Goal: Task Accomplishment & Management: Manage account settings

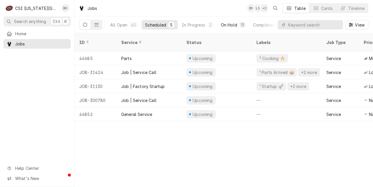
click at [231, 21] on button "On Hold 11" at bounding box center [232, 24] width 31 height 9
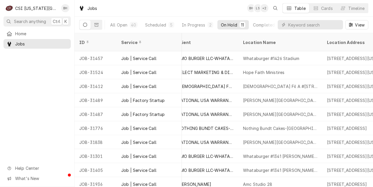
scroll to position [0, 289]
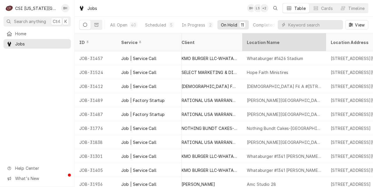
click at [270, 42] on div "Location Name" at bounding box center [284, 42] width 82 height 16
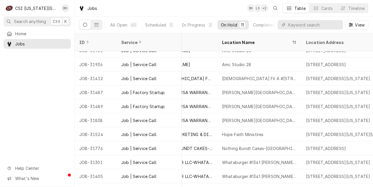
scroll to position [11, 314]
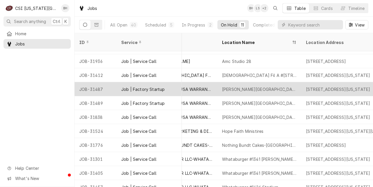
click at [122, 86] on div "Job | Factory Startup" at bounding box center [142, 89] width 43 height 6
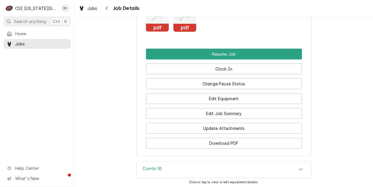
scroll to position [929, 0]
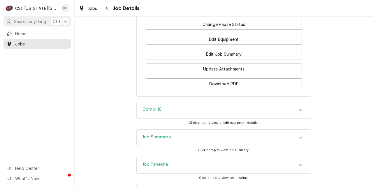
click at [295, 157] on div "Job Timeline" at bounding box center [224, 165] width 174 height 16
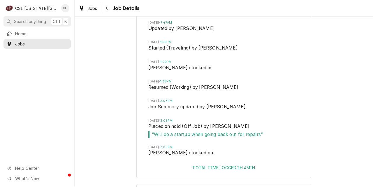
scroll to position [987, 0]
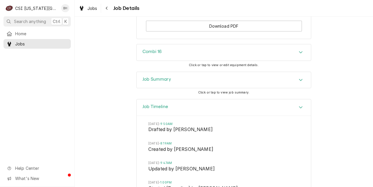
click at [294, 44] on div "Combi 16" at bounding box center [224, 52] width 174 height 16
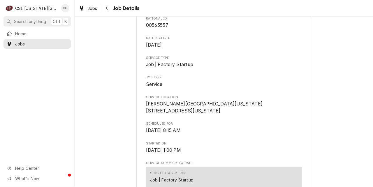
scroll to position [0, 0]
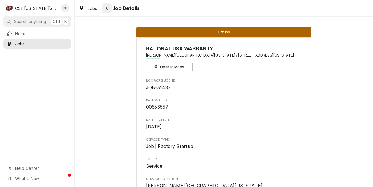
click at [108, 9] on icon "Navigate back" at bounding box center [106, 8] width 3 height 4
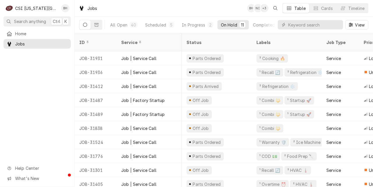
scroll to position [0, 201]
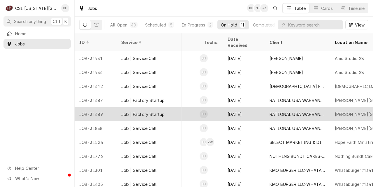
click at [118, 107] on div "Job | Factory Startup" at bounding box center [148, 114] width 65 height 14
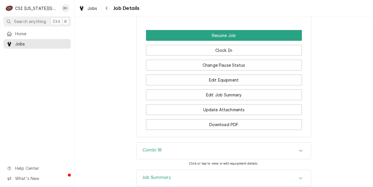
scroll to position [909, 0]
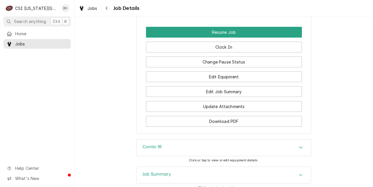
click at [257, 167] on div "Job Summary" at bounding box center [224, 175] width 174 height 16
click at [246, 167] on div "Job Summary" at bounding box center [224, 175] width 174 height 17
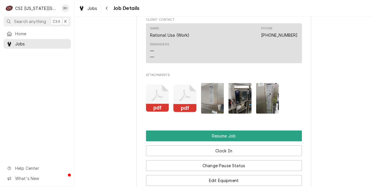
scroll to position [807, 0]
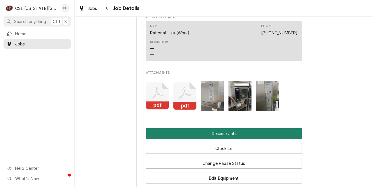
click at [276, 128] on button "Resume Job" at bounding box center [224, 133] width 156 height 11
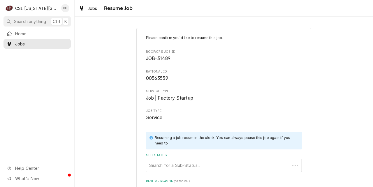
click at [226, 168] on div "Sub-Status" at bounding box center [218, 165] width 138 height 10
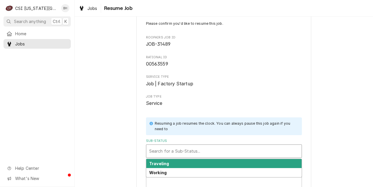
scroll to position [44, 0]
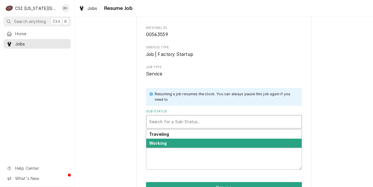
click at [270, 142] on div "Working" at bounding box center [223, 143] width 155 height 9
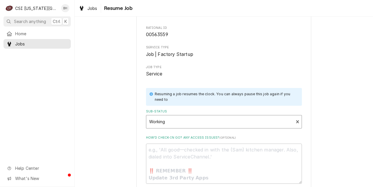
scroll to position [91, 0]
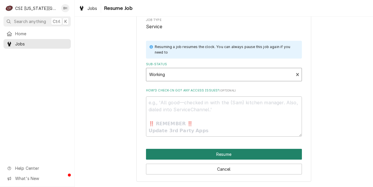
click at [277, 153] on button "Resume" at bounding box center [224, 154] width 156 height 11
type textarea "x"
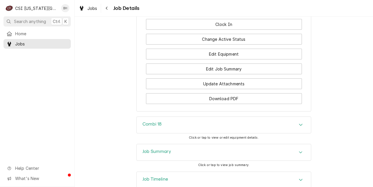
scroll to position [928, 0]
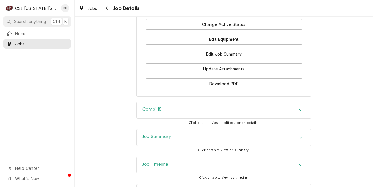
click at [372, 16] on div "Jobs Job Details" at bounding box center [224, 8] width 298 height 16
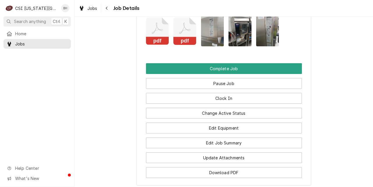
scroll to position [837, 0]
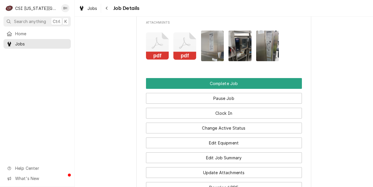
scroll to position [850, 0]
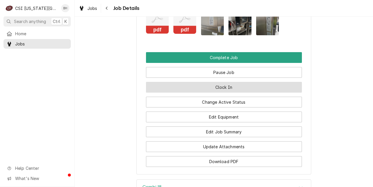
click at [170, 82] on button "Clock In" at bounding box center [224, 87] width 156 height 11
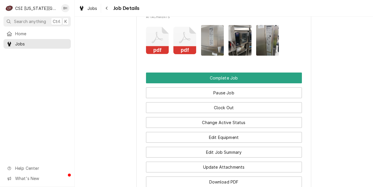
scroll to position [828, 0]
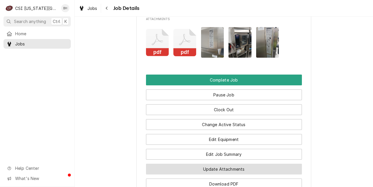
click at [254, 164] on button "Update Attachments" at bounding box center [224, 169] width 156 height 11
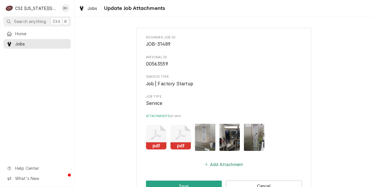
click at [227, 167] on button "Add Attachment" at bounding box center [223, 164] width 41 height 8
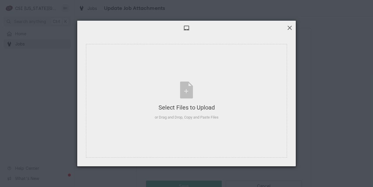
click at [288, 30] on span at bounding box center [289, 27] width 6 height 6
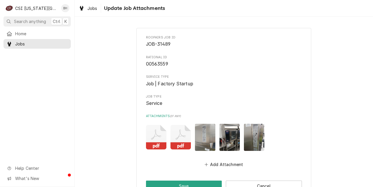
click at [289, 28] on div "Roopairs Job ID JOB-31489 Rational ID 00563559 Service Type Job | Factory Start…" at bounding box center [223, 113] width 175 height 171
click at [245, 182] on button "Cancel" at bounding box center [264, 185] width 76 height 11
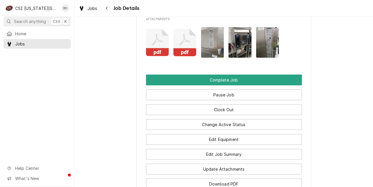
scroll to position [928, 0]
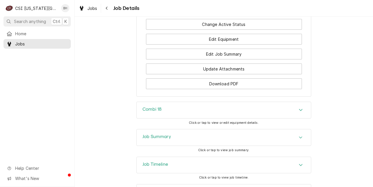
click at [285, 102] on div "Combi 18" at bounding box center [224, 110] width 174 height 16
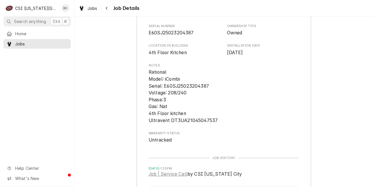
scroll to position [1065, 0]
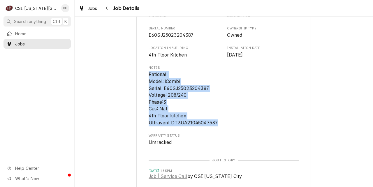
drag, startPoint x: 149, startPoint y: 49, endPoint x: 243, endPoint y: 103, distance: 108.0
click at [243, 103] on div "Equipment Category Ovens and Ranges Equipment Type Combi Oven Manufacturer Rati…" at bounding box center [223, 66] width 150 height 159
copy span "Rational Model: iCombi Serial: E60SJ25023204387 Voltage: 208/240 Phase:3 Gas: N…"
click at [365, 103] on div "Combi 18 Equipment Category Ovens and Ranges Equipment Type Combi Oven Manufact…" at bounding box center [224, 89] width 298 height 250
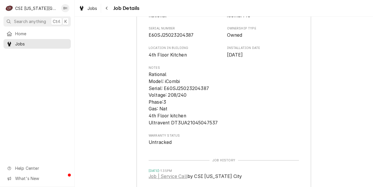
click at [368, 106] on div "Combi 18 Equipment Category Ovens and Ranges Equipment Type Combi Oven Manufact…" at bounding box center [224, 89] width 298 height 250
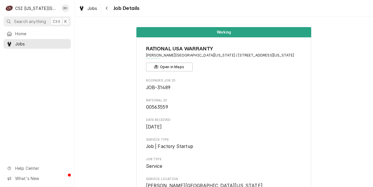
scroll to position [887, 0]
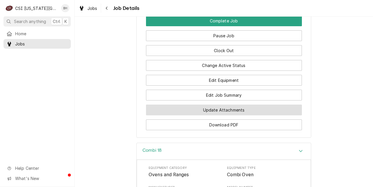
click at [245, 104] on button "Update Attachments" at bounding box center [224, 109] width 156 height 11
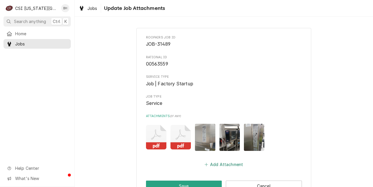
click at [217, 164] on button "Add Attachment" at bounding box center [223, 164] width 41 height 8
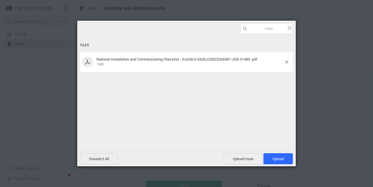
click at [228, 89] on div "Files Rational Installation and Commissioning Checklist - iCombi-E-E60SJ2502320…" at bounding box center [186, 86] width 218 height 98
click at [277, 164] on div "Deselect All Upload more Upload 1" at bounding box center [186, 158] width 218 height 16
click at [274, 158] on span "Upload 1" at bounding box center [277, 159] width 11 height 4
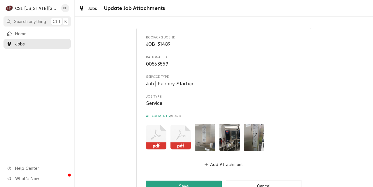
scroll to position [17, 0]
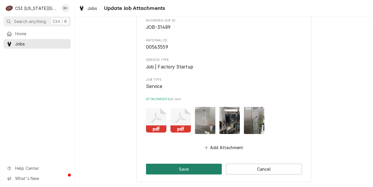
click at [189, 165] on button "Save" at bounding box center [184, 169] width 76 height 11
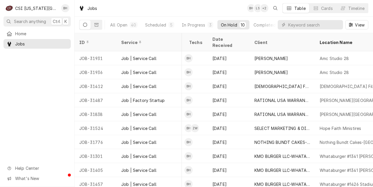
scroll to position [0, 219]
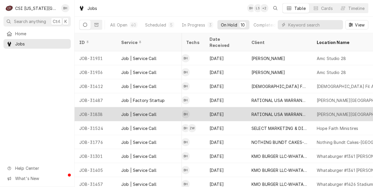
click at [99, 107] on div "JOB-31838" at bounding box center [96, 114] width 42 height 14
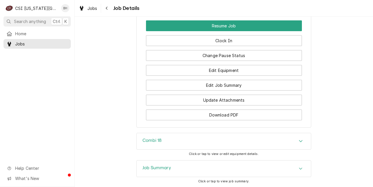
scroll to position [649, 0]
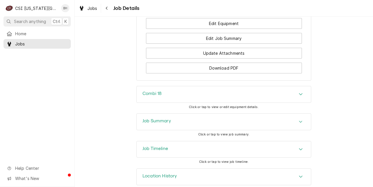
click at [291, 141] on div "Job Timeline" at bounding box center [224, 149] width 174 height 16
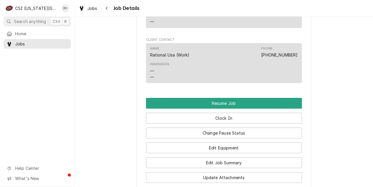
scroll to position [569, 0]
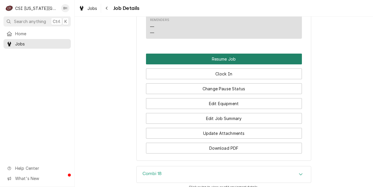
click at [219, 54] on button "Resume Job" at bounding box center [224, 59] width 156 height 11
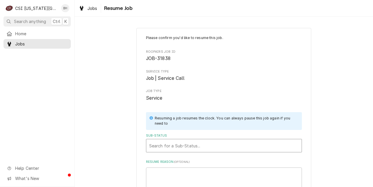
click at [190, 142] on div "Sub-Status" at bounding box center [223, 145] width 149 height 10
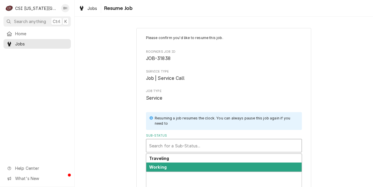
click at [176, 164] on div "Working" at bounding box center [223, 166] width 155 height 9
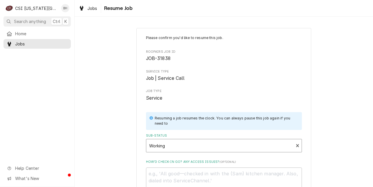
scroll to position [71, 0]
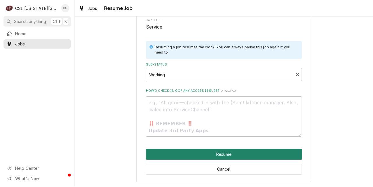
click at [237, 156] on button "Resume" at bounding box center [224, 154] width 156 height 11
type textarea "x"
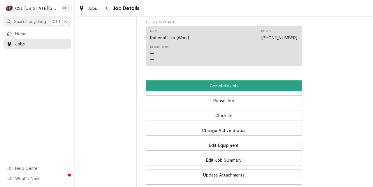
scroll to position [532, 0]
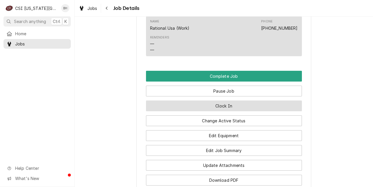
click at [245, 100] on button "Clock In" at bounding box center [224, 105] width 156 height 11
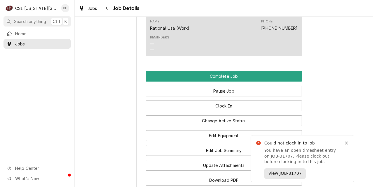
click at [284, 170] on button "View JOB-31707" at bounding box center [284, 173] width 41 height 10
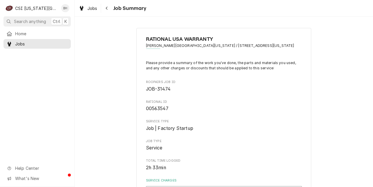
click at [153, 86] on span "JOB-31474" at bounding box center [224, 89] width 156 height 7
click at [159, 88] on span "JOB-31474" at bounding box center [158, 89] width 24 height 6
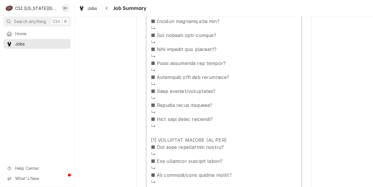
scroll to position [478, 0]
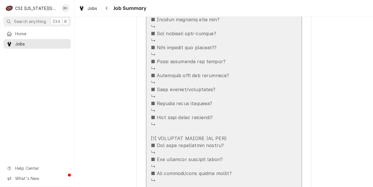
click at [266, 92] on div "Service Summary" at bounding box center [218, 37] width 134 height 507
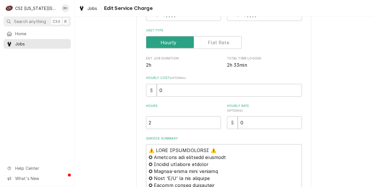
scroll to position [127, 0]
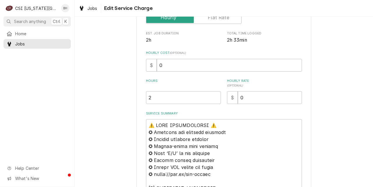
type textarea "x"
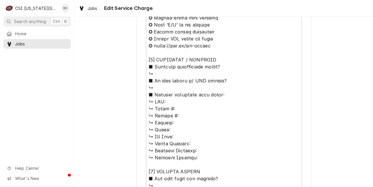
scroll to position [262, 0]
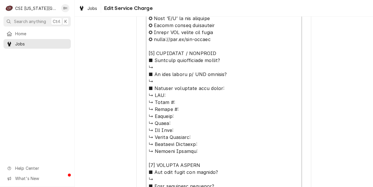
drag, startPoint x: 148, startPoint y: 92, endPoint x: 224, endPoint y: 155, distance: 98.4
paste textarea "Rational Model: iCombi Serial: E60SJ25013193552 Voltage: 208/240 Phase:3 Ultrav…"
type textarea "⚠️ LORE IPSUMDOLORSI ⚠️ ✪ Ametcons adi elitsedd eiusmodt ✪ Incidid utlabore etd…"
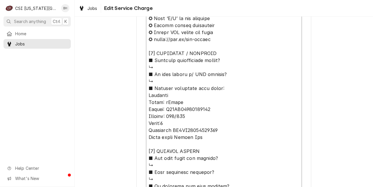
type textarea "x"
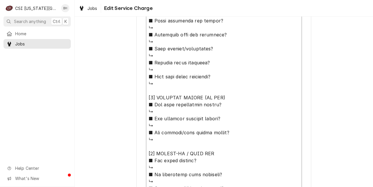
scroll to position [596, 0]
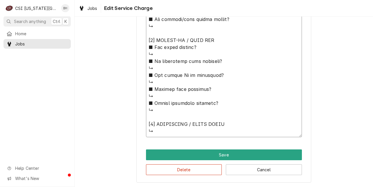
paste textarea "Completed startup paperwork and tested. Unit operating properly"
type textarea "⚠️ LORE IPSUMDOLORSI ⚠️ ✪ Ametcons adi elitsedd eiusmodt ✪ Incidid utlabore etd…"
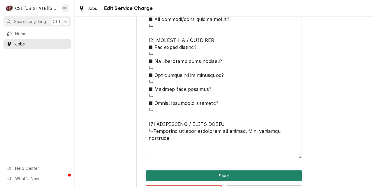
click at [205, 172] on button "Save" at bounding box center [224, 175] width 156 height 11
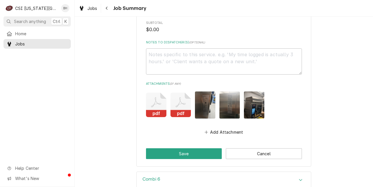
scroll to position [846, 0]
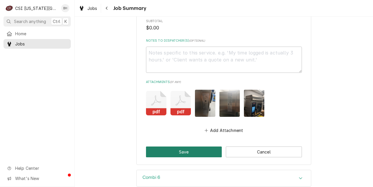
click at [169, 157] on button "Save" at bounding box center [184, 151] width 76 height 11
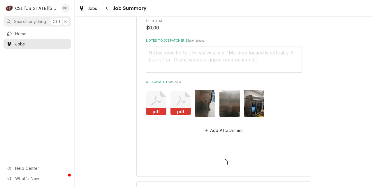
type textarea "x"
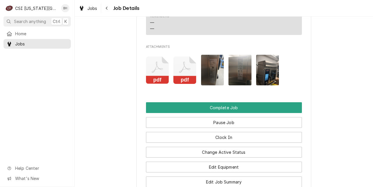
scroll to position [802, 0]
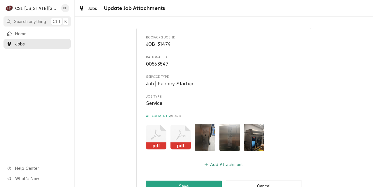
click at [224, 161] on button "Add Attachment" at bounding box center [223, 164] width 41 height 8
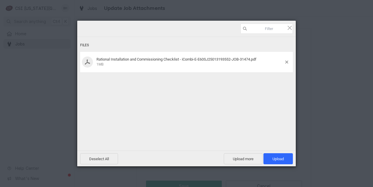
click at [224, 117] on div "Files Rational Installation and Commissioning Checklist - iCombi-E-E60SJ2501319…" at bounding box center [186, 86] width 218 height 98
click at [271, 152] on div "Deselect All Upload more Upload 1" at bounding box center [186, 158] width 218 height 16
click at [272, 155] on span "Upload 1" at bounding box center [277, 158] width 29 height 11
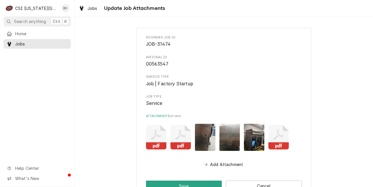
scroll to position [17, 0]
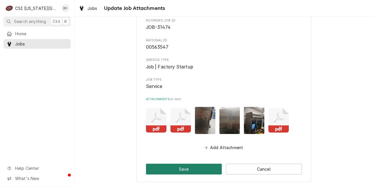
click at [161, 171] on button "Save" at bounding box center [184, 169] width 76 height 11
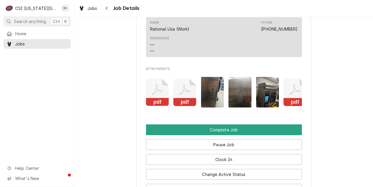
scroll to position [781, 0]
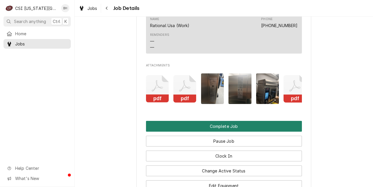
click at [233, 121] on button "Complete Job" at bounding box center [224, 126] width 156 height 11
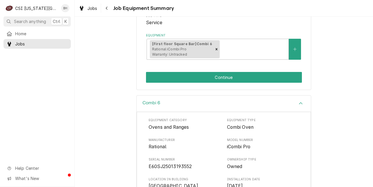
scroll to position [116, 0]
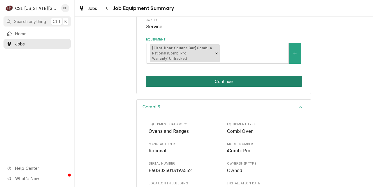
click at [235, 77] on button "Continue" at bounding box center [224, 81] width 156 height 11
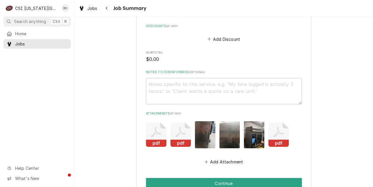
scroll to position [840, 0]
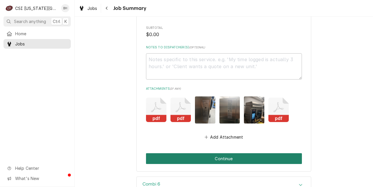
click at [249, 158] on button "Continue" at bounding box center [224, 158] width 156 height 11
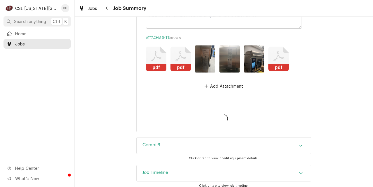
scroll to position [892, 0]
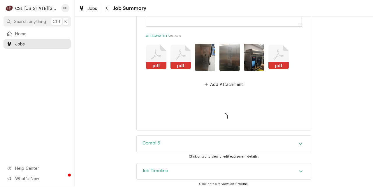
type textarea "x"
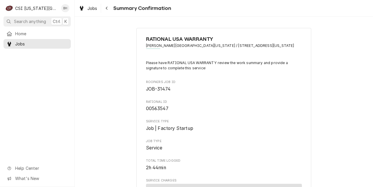
scroll to position [857, 0]
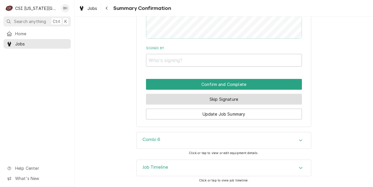
click at [218, 95] on button "Skip Signature" at bounding box center [224, 99] width 156 height 11
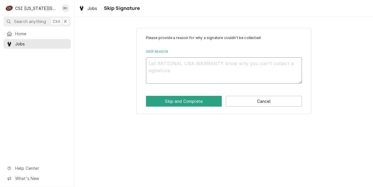
click at [211, 63] on textarea "Skip Reason" at bounding box center [224, 70] width 156 height 26
type textarea "con"
type textarea "x"
type textarea "cons"
type textarea "x"
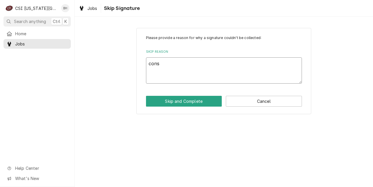
type textarea "const"
type textarea "x"
type textarea "constr"
type textarea "x"
type textarea "constru"
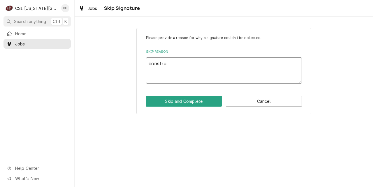
type textarea "x"
type textarea "construc"
type textarea "x"
type textarea "construct"
type textarea "x"
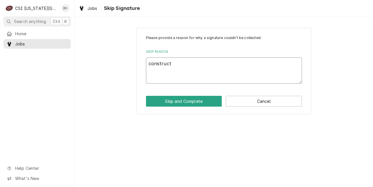
type textarea "constructi"
type textarea "x"
type textarea "constructio"
type textarea "x"
type textarea "construction"
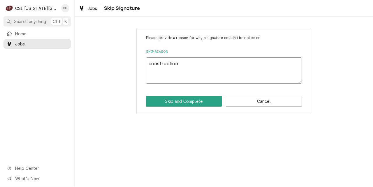
type textarea "x"
type textarea "construction s"
type textarea "x"
type textarea "construction st"
type textarea "x"
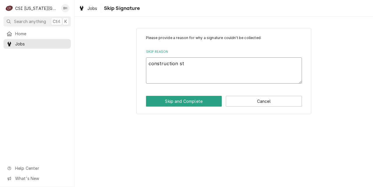
type textarea "construction sta"
type textarea "x"
type textarea "construction star"
type textarea "x"
type textarea "construction start"
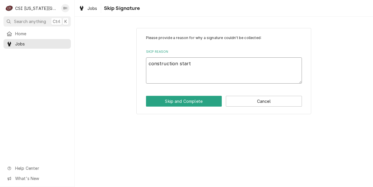
type textarea "x"
type textarea "construction startu"
type textarea "x"
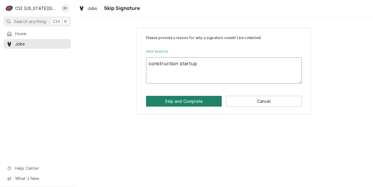
type textarea "construction startup"
click at [178, 104] on button "Skip and Complete" at bounding box center [184, 101] width 76 height 11
type textarea "x"
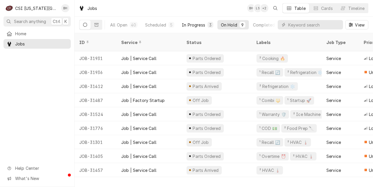
click at [204, 22] on div "In Progress" at bounding box center [193, 25] width 23 height 6
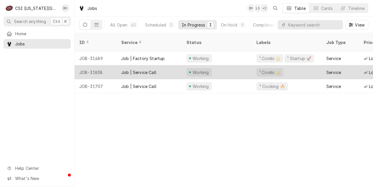
click at [134, 69] on div "Job | Service Call" at bounding box center [138, 72] width 35 height 6
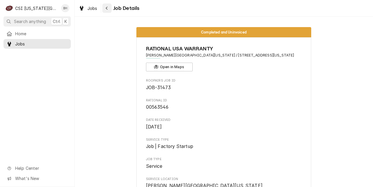
click at [107, 7] on icon "Navigate back" at bounding box center [107, 8] width 2 height 3
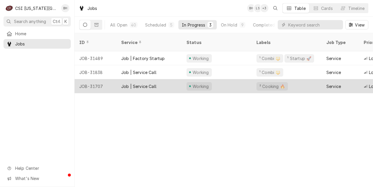
click at [133, 83] on div "Job | Service Call" at bounding box center [138, 86] width 35 height 6
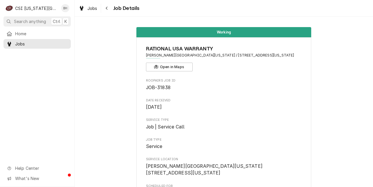
scroll to position [645, 0]
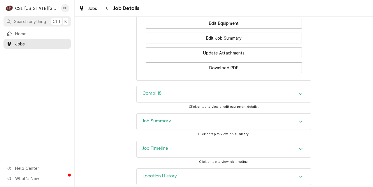
click at [333, 98] on div "Combi 18 Click or tap to view or edit equipment details." at bounding box center [224, 99] width 298 height 27
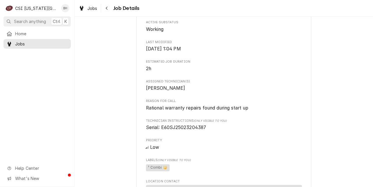
scroll to position [0, 0]
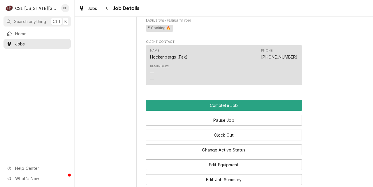
scroll to position [484, 0]
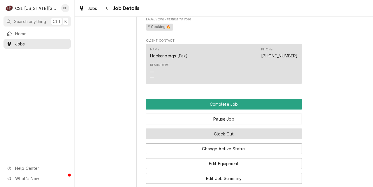
click at [239, 132] on button "Clock Out" at bounding box center [224, 133] width 156 height 11
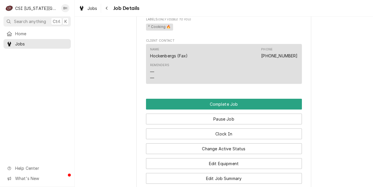
scroll to position [0, 0]
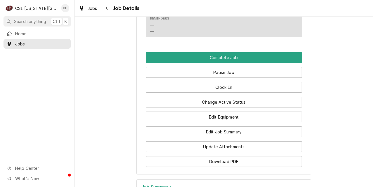
scroll to position [529, 0]
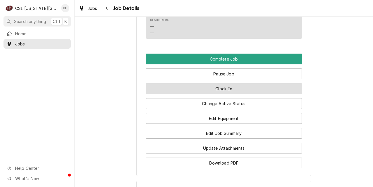
click at [222, 83] on button "Clock In" at bounding box center [224, 88] width 156 height 11
click at [222, 83] on button "Clock Out" at bounding box center [224, 88] width 156 height 11
click at [203, 83] on button "Clock In" at bounding box center [224, 88] width 156 height 11
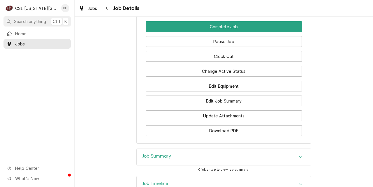
scroll to position [564, 0]
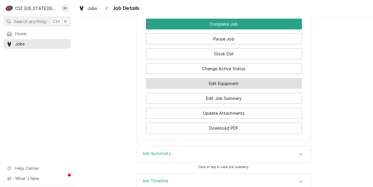
click at [227, 82] on button "Edit Equipment" at bounding box center [224, 83] width 156 height 11
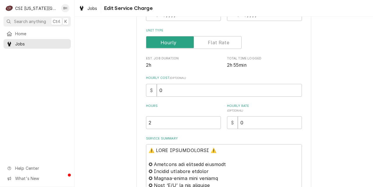
scroll to position [127, 0]
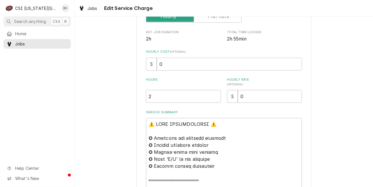
type textarea "x"
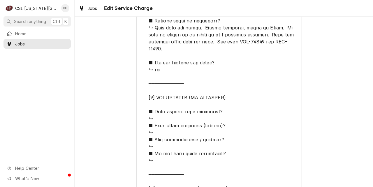
scroll to position [487, 0]
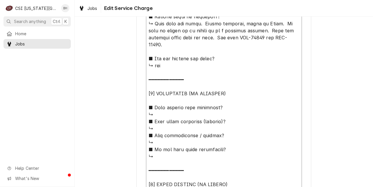
click at [200, 104] on textarea "Service Summary" at bounding box center [224, 20] width 156 height 522
paste textarea "Returned to site. Had to force the software upgrade 3 times before it was succe…"
type textarea "⚠️ 𝗙𝗢𝗥𝗠 𝗜𝗡𝗦𝗧𝗥𝗨𝗖𝗧𝗜𝗢𝗡𝗦 ⚠️ ✪ 𝗖𝗼𝗺𝗽𝗹𝗲𝘁𝗲 𝗮𝗹𝗹 𝗿𝗲𝗹𝗲𝘃𝗮𝗻𝘁 𝘀𝗲𝗰𝘁𝗶𝗼𝗻𝘀 ✪ 𝗣𝗿𝗼𝘃𝗶𝗱𝗲 𝗱𝗲𝘁𝗮𝗶𝗹𝗲𝗱 𝗮𝗻𝘀…"
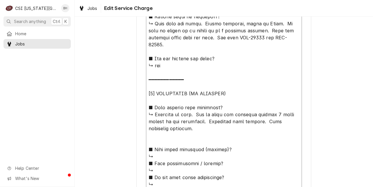
type textarea "x"
click at [173, 151] on textarea "Service Summary" at bounding box center [224, 34] width 156 height 550
type textarea "⚠️ 𝗙𝗢𝗥𝗠 𝗜𝗡𝗦𝗧𝗥𝗨𝗖𝗧𝗜𝗢𝗡𝗦 ⚠️ ✪ 𝗖𝗼𝗺𝗽𝗹𝗲𝘁𝗲 𝗮𝗹𝗹 𝗿𝗲𝗹𝗲𝘃𝗮𝗻𝘁 𝘀𝗲𝗰𝘁𝗶𝗼𝗻𝘀 ✪ 𝗣𝗿𝗼𝘃𝗶𝗱𝗲 𝗱𝗲𝘁𝗮𝗶𝗹𝗲𝗱 𝗮𝗻𝘀…"
type textarea "x"
type textarea "⚠️ 𝗙𝗢𝗥𝗠 𝗜𝗡𝗦𝗧𝗥𝗨𝗖𝗧𝗜𝗢𝗡𝗦 ⚠️ ✪ 𝗖𝗼𝗺𝗽𝗹𝗲𝘁𝗲 𝗮𝗹𝗹 𝗿𝗲𝗹𝗲𝘃𝗮𝗻𝘁 𝘀𝗲𝗰𝘁𝗶𝗼𝗻𝘀 ✪ 𝗣𝗿𝗼𝘃𝗶𝗱𝗲 𝗱𝗲𝘁𝗮𝗶𝗹𝗲𝗱 𝗮𝗻𝘀…"
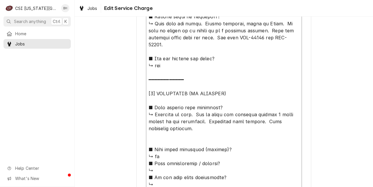
click at [160, 168] on textarea "Service Summary" at bounding box center [224, 34] width 156 height 550
click at [162, 160] on textarea "Service Summary" at bounding box center [224, 34] width 156 height 550
type textarea "x"
type textarea "⚠️ 𝗙𝗢𝗥𝗠 𝗜𝗡𝗦𝗧𝗥𝗨𝗖𝗧𝗜𝗢𝗡𝗦 ⚠️ ✪ 𝗖𝗼𝗺𝗽𝗹𝗲𝘁𝗲 𝗮𝗹𝗹 𝗿𝗲𝗹𝗲𝘃𝗮𝗻𝘁 𝘀𝗲𝗰𝘁𝗶𝗼𝗻𝘀 ✪ 𝗣𝗿𝗼𝘃𝗶𝗱𝗲 𝗱𝗲𝘁𝗮𝗶𝗹𝗲𝗱 𝗮𝗻𝘀…"
type textarea "x"
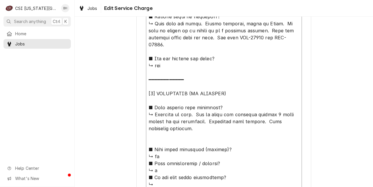
type textarea "⚠️ 𝗙𝗢𝗥𝗠 𝗜𝗡𝗦𝗧𝗥𝗨𝗖𝗧𝗜𝗢𝗡𝗦 ⚠️ ✪ 𝗖𝗼𝗺𝗽𝗹𝗲𝘁𝗲 𝗮𝗹𝗹 𝗿𝗲𝗹𝗲𝘃𝗮𝗻𝘁 𝘀𝗲𝗰𝘁𝗶𝗼𝗻𝘀 ✪ 𝗣𝗿𝗼𝘃𝗶𝗱𝗲 𝗱𝗲𝘁𝗮𝗶𝗹𝗲𝗱 𝗮𝗻𝘀…"
click at [157, 177] on textarea "Service Summary" at bounding box center [224, 34] width 156 height 550
type textarea "x"
type textarea "⚠️ 𝗙𝗢𝗥𝗠 𝗜𝗡𝗦𝗧𝗥𝗨𝗖𝗧𝗜𝗢𝗡𝗦 ⚠️ ✪ 𝗖𝗼𝗺𝗽𝗹𝗲𝘁𝗲 𝗮𝗹𝗹 𝗿𝗲𝗹𝗲𝘃𝗮𝗻𝘁 𝘀𝗲𝗰𝘁𝗶𝗼𝗻𝘀 ✪ 𝗣𝗿𝗼𝘃𝗶𝗱𝗲 𝗱𝗲𝘁𝗮𝗶𝗹𝗲𝗱 𝗮𝗻𝘀…"
type textarea "x"
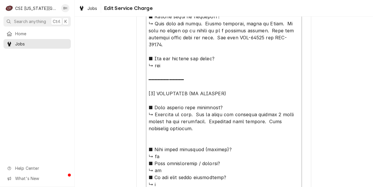
type textarea "⚠️ 𝗙𝗢𝗥𝗠 𝗜𝗡𝗦𝗧𝗥𝗨𝗖𝗧𝗜𝗢𝗡𝗦 ⚠️ ✪ 𝗖𝗼𝗺𝗽𝗹𝗲𝘁𝗲 𝗮𝗹𝗹 𝗿𝗲𝗹𝗲𝘃𝗮𝗻𝘁 𝘀𝗲𝗰𝘁𝗶𝗼𝗻𝘀 ✪ 𝗣𝗿𝗼𝘃𝗶𝗱𝗲 𝗱𝗲𝘁𝗮𝗶𝗹𝗲𝗱 𝗮𝗻𝘀…"
type textarea "x"
type textarea "⚠️ 𝗙𝗢𝗥𝗠 𝗜𝗡𝗦𝗧𝗥𝗨𝗖𝗧𝗜𝗢𝗡𝗦 ⚠️ ✪ 𝗖𝗼𝗺𝗽𝗹𝗲𝘁𝗲 𝗮𝗹𝗹 𝗿𝗲𝗹𝗲𝘃𝗮𝗻𝘁 𝘀𝗲𝗰𝘁𝗶𝗼𝗻𝘀 ✪ 𝗣𝗿𝗼𝘃𝗶𝗱𝗲 𝗱𝗲𝘁𝗮𝗶𝗹𝗲𝗱 𝗮𝗻𝘀…"
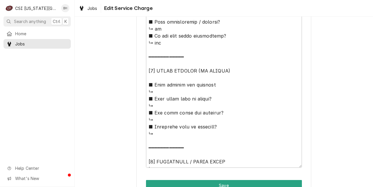
scroll to position [659, 0]
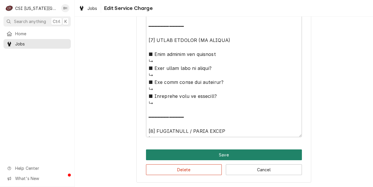
click at [281, 153] on button "Save" at bounding box center [224, 154] width 156 height 11
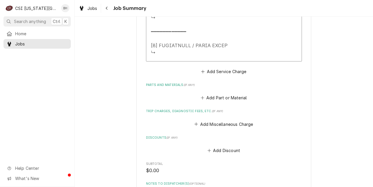
scroll to position [752, 0]
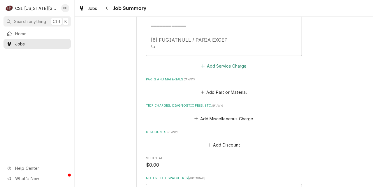
click at [229, 63] on button "Add Service Charge" at bounding box center [223, 66] width 47 height 8
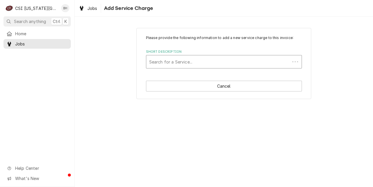
click at [210, 65] on div "Short Description" at bounding box center [218, 61] width 138 height 10
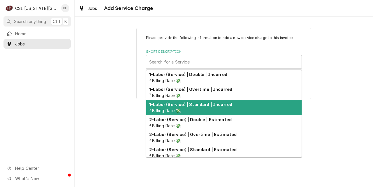
click at [185, 106] on strong "1-Labor (Service) | Standard | Incurred" at bounding box center [190, 104] width 83 height 5
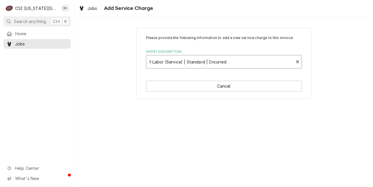
type textarea "x"
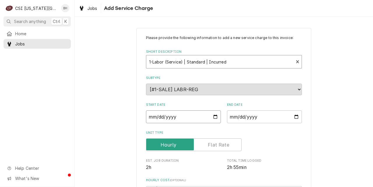
click at [215, 113] on input "Start Date" at bounding box center [183, 116] width 75 height 13
click at [213, 116] on input "Start Date" at bounding box center [183, 116] width 75 height 13
type input "2025-08-12"
type textarea "x"
click at [297, 115] on input "End Date" at bounding box center [264, 116] width 75 height 13
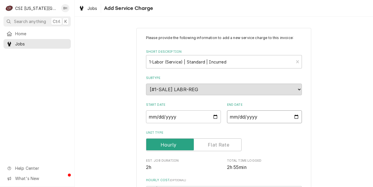
type input "2025-08-12"
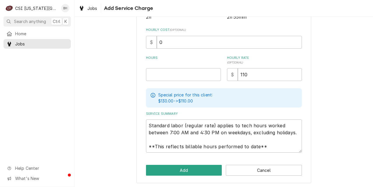
drag, startPoint x: 120, startPoint y: 168, endPoint x: 94, endPoint y: 173, distance: 26.4
click at [94, 173] on div "Please provide the following information to add a new service charge to this in…" at bounding box center [224, 31] width 298 height 316
click at [183, 74] on input "Hours" at bounding box center [183, 74] width 75 height 13
type textarea "x"
type input "3"
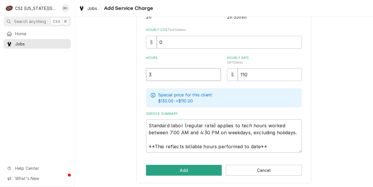
type textarea "x"
type input "3.2"
type textarea "x"
type input "3.25"
click at [176, 169] on button "Add" at bounding box center [184, 170] width 76 height 11
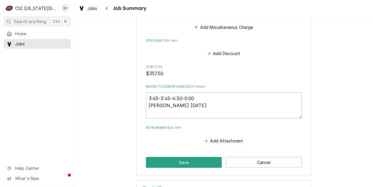
scroll to position [962, 0]
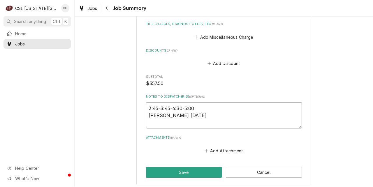
click at [214, 121] on textarea "3:45-3:45-4:30-5:00 Brian H 8/6/25" at bounding box center [224, 115] width 156 height 26
type textarea "x"
type textarea "3:45-3:45-4:30-5:00 Brian H 8/6/25"
type textarea "x"
type textarea "3:45-3:45-4:30-5:00 Brian H 8/6/25"
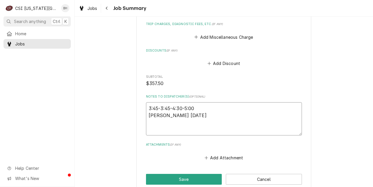
paste textarea "7:00-7:00-9:00 Brian H 8\12\25"
type textarea "x"
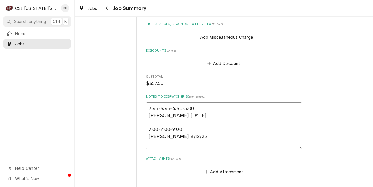
scroll to position [1039, 0]
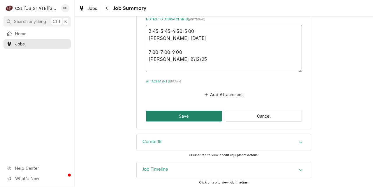
type textarea "3:45-3:45-4:30-5:00 Brian H 8/6/25 7:00-7:00-9:00 Brian H 8\12\25"
click at [191, 117] on button "Save" at bounding box center [184, 116] width 76 height 11
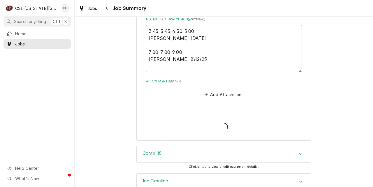
type textarea "x"
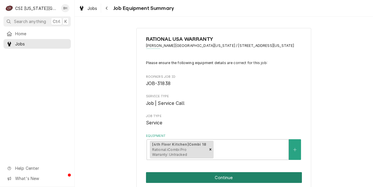
click at [267, 180] on button "Continue" at bounding box center [224, 177] width 156 height 11
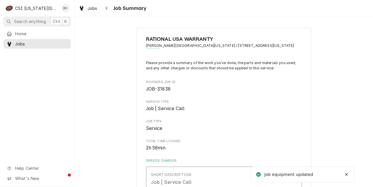
scroll to position [983, 0]
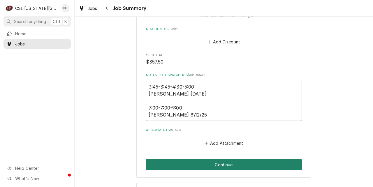
click at [195, 161] on button "Continue" at bounding box center [224, 164] width 156 height 11
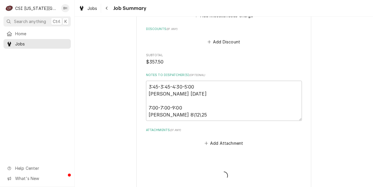
type textarea "x"
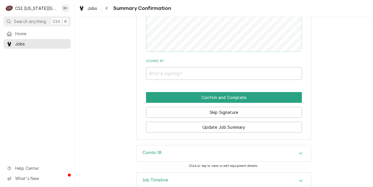
scroll to position [924, 0]
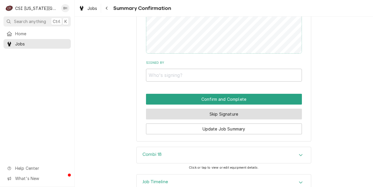
click at [194, 111] on button "Skip Signature" at bounding box center [224, 114] width 156 height 11
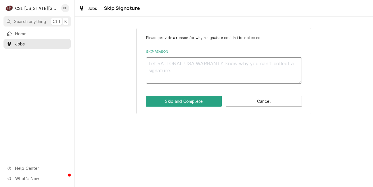
click at [202, 61] on textarea "Skip Reason" at bounding box center [224, 70] width 156 height 26
type textarea "New"
type textarea "x"
type textarea "New c"
type textarea "x"
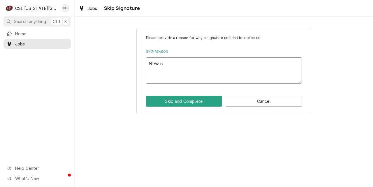
type textarea "New co"
type textarea "x"
type textarea "New con"
type textarea "x"
type textarea "New cons"
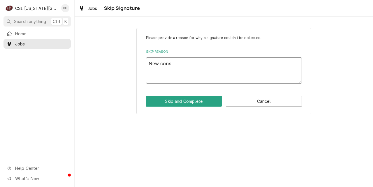
type textarea "x"
type textarea "New const"
type textarea "x"
type textarea "New constr"
type textarea "x"
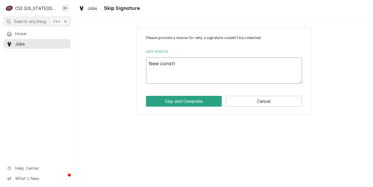
type textarea "New constru"
type textarea "x"
type textarea "New construc"
type textarea "x"
type textarea "New construct"
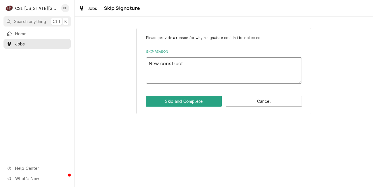
type textarea "x"
type textarea "New constructi"
type textarea "x"
type textarea "New constructio"
type textarea "x"
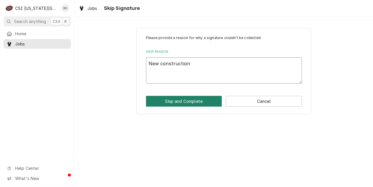
type textarea "New construction"
click at [183, 106] on button "Skip and Complete" at bounding box center [184, 101] width 76 height 11
type textarea "x"
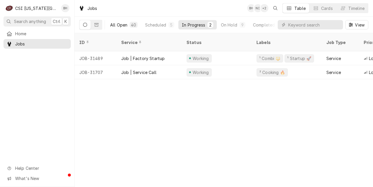
click at [126, 28] on button "All Open 40" at bounding box center [124, 24] width 34 height 9
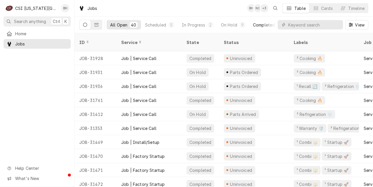
click at [260, 24] on div "Completed" at bounding box center [264, 25] width 22 height 6
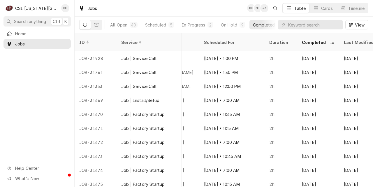
scroll to position [0, 508]
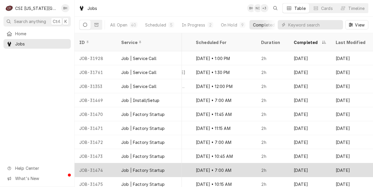
click at [224, 165] on div "[DATE] • 7:00 AM" at bounding box center [223, 170] width 65 height 14
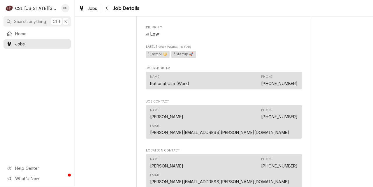
scroll to position [75, 0]
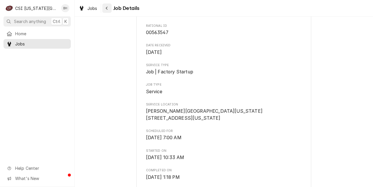
click at [104, 6] on div "Navigate back" at bounding box center [107, 8] width 6 height 6
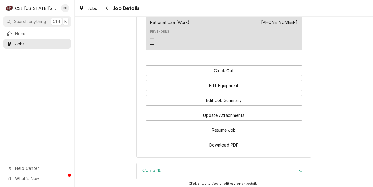
scroll to position [447, 0]
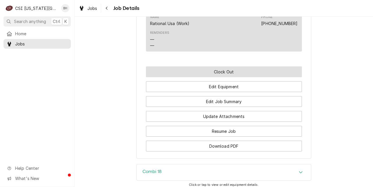
click at [233, 66] on button "Clock Out" at bounding box center [224, 71] width 156 height 11
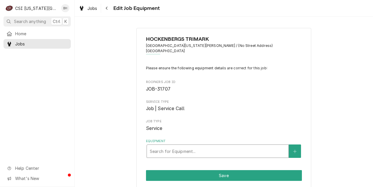
click at [203, 150] on div "Equipment" at bounding box center [218, 151] width 136 height 10
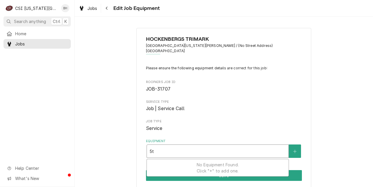
type input "5"
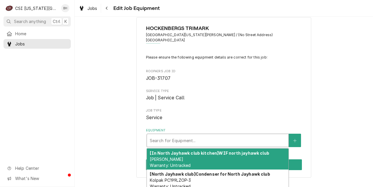
scroll to position [31, 0]
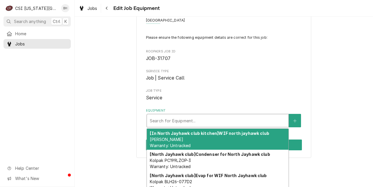
click at [264, 64] on div "Please ensure the following equipment details are correct for this job: Roopair…" at bounding box center [224, 81] width 156 height 92
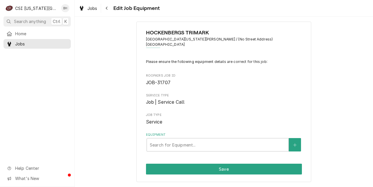
scroll to position [1, 0]
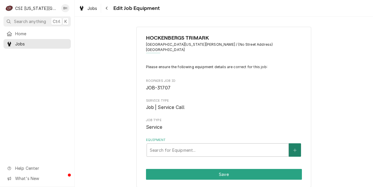
click at [295, 148] on icon "Create New Equipment" at bounding box center [294, 150] width 3 height 4
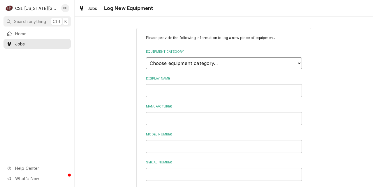
click at [239, 61] on select "Choose equipment category... Cooking Equipment Fryers Ice Machines Ovens and Ra…" at bounding box center [224, 63] width 156 height 12
click at [299, 61] on select "Choose equipment category... Cooking Equipment Fryers Ice Machines Ovens and Ra…" at bounding box center [224, 63] width 156 height 12
click option "Cooking Equipment" at bounding box center [0, 0] width 0 height 0
click at [181, 90] on select "Choose equipment type... Broiler Charbroiler Commercial Microwave Commercial To…" at bounding box center [224, 90] width 156 height 12
click at [146, 57] on select "Choose equipment category... Cooking Equipment Fryers Ice Machines Ovens and Ra…" at bounding box center [224, 63] width 156 height 12
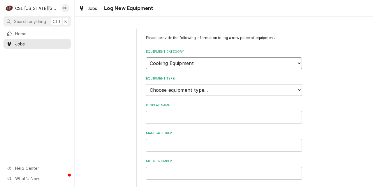
select select "4"
click option "Ovens and Ranges" at bounding box center [0, 0] width 0 height 0
click at [228, 91] on select "Choose equipment type... Combi Oven Convection Oven Countertop Electric Range C…" at bounding box center [224, 90] width 156 height 12
select select "20"
click option "Combi Oven" at bounding box center [0, 0] width 0 height 0
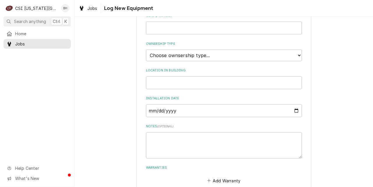
scroll to position [178, 0]
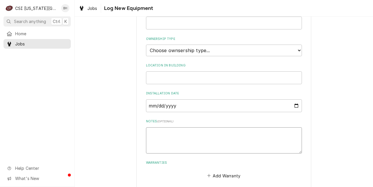
click at [245, 148] on textarea "Notes ( optional )" at bounding box center [224, 140] width 156 height 26
paste textarea "Rational Model: iCombi Serial: E60SJ25023204387 Voltage: 208/240 Phase:3 Gas: N…"
type textarea "Rational Model: iCombi Serial: E60SJ25023204387 Voltage: 208/240 Phase:3 Gas: N…"
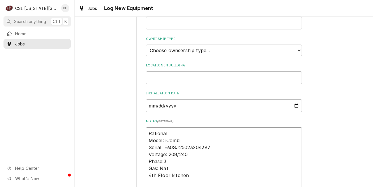
scroll to position [182, 0]
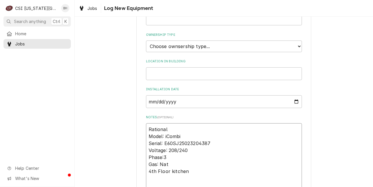
type textarea "x"
drag, startPoint x: 147, startPoint y: 169, endPoint x: 191, endPoint y: 171, distance: 43.4
click at [191, 171] on textarea "Rational Model: iCombi Serial: E60SJ25023204387 Voltage: 208/240 Phase:3 Gas: N…" at bounding box center [224, 157] width 156 height 68
type textarea "Rational Model: iCombi Serial: E60SJ25023204387 Voltage: 208/240 Phase:3 Gas: N…"
click at [185, 71] on input "Location in Building" at bounding box center [224, 73] width 156 height 13
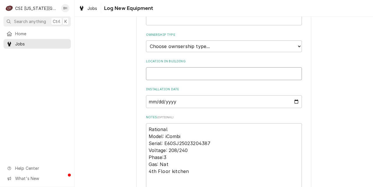
paste input "4th Floor kitchen"
type textarea "x"
type input "4th Floor kitchen"
type textarea "x"
type input "4th Floor kitchen"
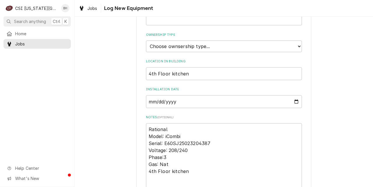
click at [192, 51] on div "Please provide the following information to log a new piece of equipment: Equip…" at bounding box center [224, 35] width 156 height 364
click at [192, 39] on div "Ownership Type Choose ownsership type... Unknown Owned Leased Rented" at bounding box center [224, 43] width 156 height 20
click at [188, 48] on select "Choose ownsership type... Unknown Owned Leased Rented" at bounding box center [224, 46] width 156 height 12
select select "1"
click option "Owned" at bounding box center [0, 0] width 0 height 0
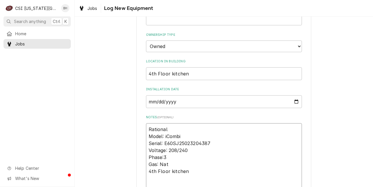
click at [192, 136] on textarea "Rational Model: iCombi Serial: E60SJ25023204387 Voltage: 208/240 Phase:3 Gas: N…" at bounding box center [224, 157] width 156 height 68
type textarea "x"
type textarea "Rational Model: iCombi Serial: E60SJ25023204387 Voltage: 208/240 Phase:3 Gas: N…"
type textarea "x"
type textarea "Rational Model: iCombi P Serial: E60SJ25023204387 Voltage: 208/240 Phase:3 Gas:…"
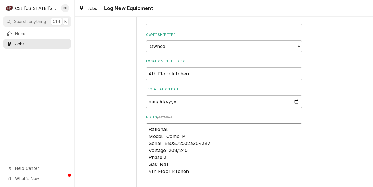
type textarea "x"
type textarea "Rational Model: iCombi Pr Serial: E60SJ25023204387 Voltage: 208/240 Phase:3 Gas…"
type textarea "x"
type textarea "Rational Model: iCombi Pro Serial: E60SJ25023204387 Voltage: 208/240 Phase:3 Ga…"
type textarea "x"
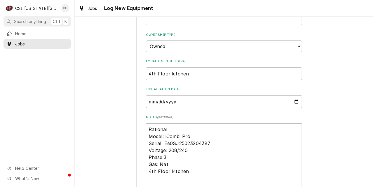
drag, startPoint x: 164, startPoint y: 135, endPoint x: 193, endPoint y: 135, distance: 29.1
click at [193, 135] on textarea "Rational Model: iCombi Pro Serial: E60SJ25023204387 Voltage: 208/240 Phase:3 Ga…" at bounding box center [224, 157] width 156 height 68
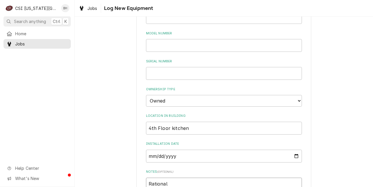
scroll to position [113, 0]
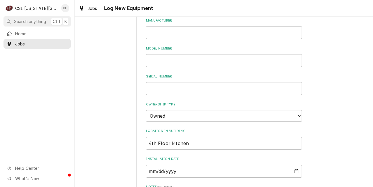
type textarea "Rational Model: iCombi Pro Serial: E60SJ25023204387 Voltage: 208/240 Phase:3 Ga…"
click at [249, 58] on input "Model Number" at bounding box center [224, 60] width 156 height 13
paste input "iCombi Pro"
type textarea "x"
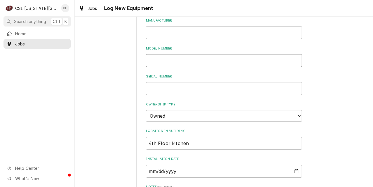
type input "iCombi Pro"
type textarea "x"
type input "iCombi Pro"
click at [226, 31] on input "Manufacturer" at bounding box center [224, 32] width 156 height 13
type textarea "x"
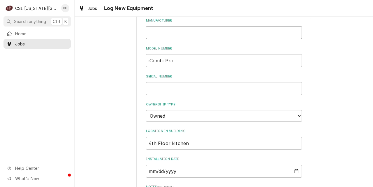
type input "R"
type textarea "x"
type input "Rat"
type textarea "x"
type input "Rati"
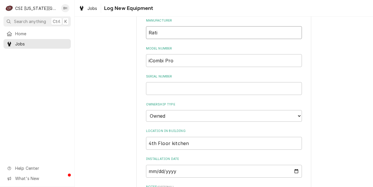
type textarea "x"
type input "Ratio"
type textarea "x"
type input "Ration"
type textarea "x"
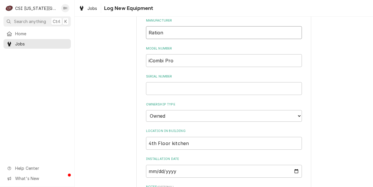
type input "Rationa"
type textarea "x"
type input "Rational"
type textarea "x"
type input "Rational"
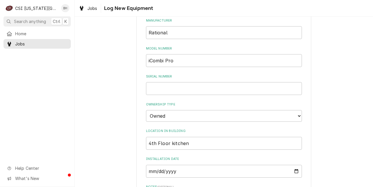
drag, startPoint x: 369, startPoint y: 88, endPoint x: 372, endPoint y: 104, distance: 16.1
click at [364, 117] on div "Please provide the following information to log a new piece of equipment: Equip…" at bounding box center [224, 116] width 298 height 412
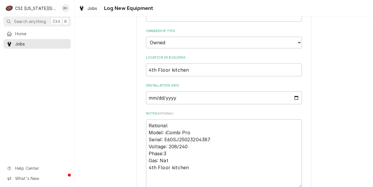
scroll to position [190, 0]
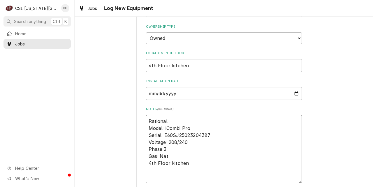
click at [179, 135] on textarea "Rational Model: iCombi Pro Serial: E60SJ25023204387 Voltage: 208/240 Phase:3 Ga…" at bounding box center [224, 149] width 156 height 68
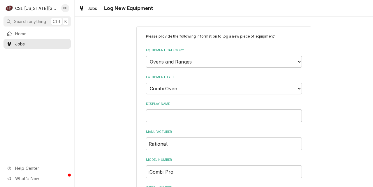
click at [198, 111] on input "Display Name" at bounding box center [224, 115] width 156 height 13
type textarea "x"
type input "4"
type textarea "x"
type input "4t"
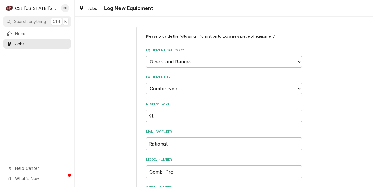
type textarea "x"
type input "4th"
type textarea "x"
type input "4th"
type textarea "x"
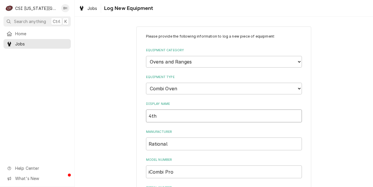
type input "4th f"
type textarea "x"
type input "4th fl"
type textarea "x"
type input "4th flo"
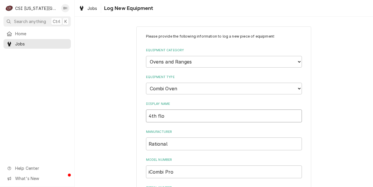
type textarea "x"
type input "4th floo"
type textarea "x"
type input "4th floor"
type textarea "x"
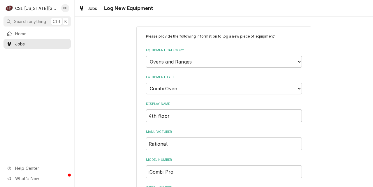
type input "4th floor"
type textarea "x"
type input "4th floor co"
type textarea "x"
type input "4th floor com"
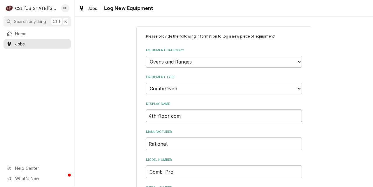
type textarea "x"
type input "4th floor comb"
type textarea "x"
type input "4th floor combi"
type textarea "x"
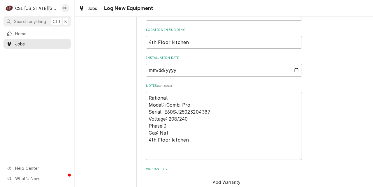
scroll to position [99, 0]
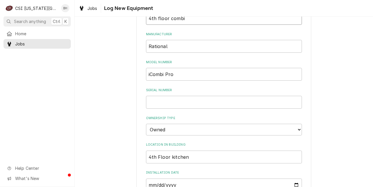
type input "4th floor combi"
click at [250, 96] on input "Serial Number" at bounding box center [224, 102] width 156 height 13
paste input "E60SJ25023204387"
type textarea "x"
type input "E60SJ25023204387"
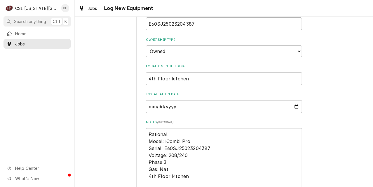
type textarea "x"
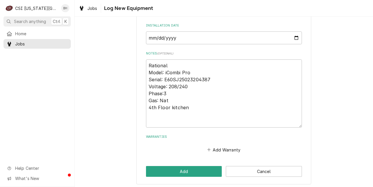
scroll to position [247, 0]
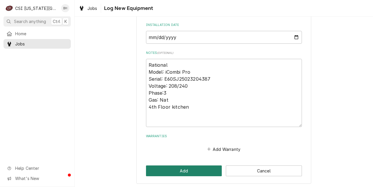
type input "E60SJ25023204387"
click at [201, 171] on button "Add" at bounding box center [184, 170] width 76 height 11
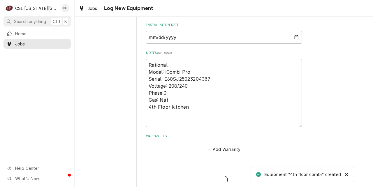
type textarea "x"
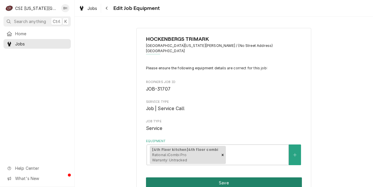
click at [201, 177] on button "Save" at bounding box center [224, 182] width 156 height 11
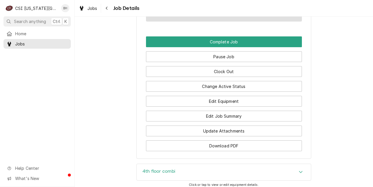
scroll to position [541, 0]
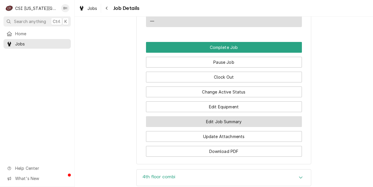
click at [237, 116] on button "Edit Job Summary" at bounding box center [224, 121] width 156 height 11
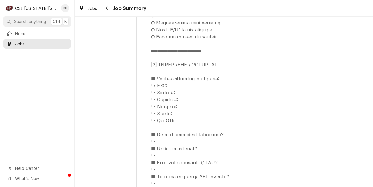
scroll to position [305, 0]
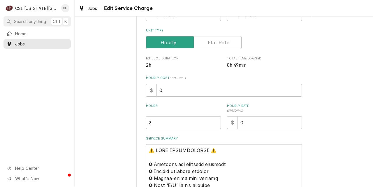
scroll to position [127, 0]
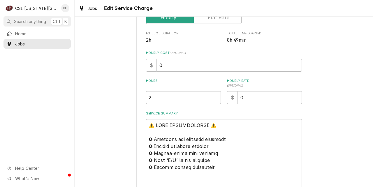
type textarea "x"
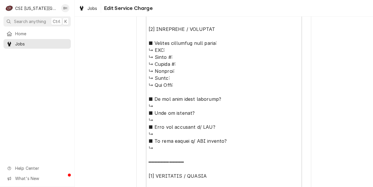
scroll to position [286, 0]
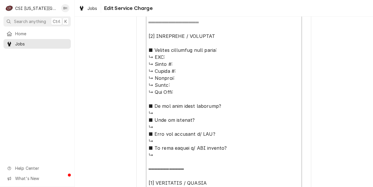
drag, startPoint x: 150, startPoint y: 56, endPoint x: 207, endPoint y: 92, distance: 67.4
paste textarea "Rational Model: iCombi Serial: E60SJ25023204387 Voltage: 208/240 Phase:3 Gas: N…"
type textarea "⚠️ 𝗙𝗢𝗥𝗠 𝗜𝗡𝗦𝗧𝗥𝗨𝗖𝗧𝗜𝗢𝗡𝗦 ⚠️ ✪ 𝗖𝗼𝗺𝗽𝗹𝗲𝘁𝗲 𝗮𝗹𝗹 𝗿𝗲𝗹𝗲𝘃𝗮𝗻𝘁 𝘀𝗲𝗰𝘁𝗶𝗼𝗻𝘀 ✪ 𝗣𝗿𝗼𝘃𝗶𝗱𝗲 𝗱𝗲𝘁𝗮𝗶𝗹𝗲𝗱 𝗮𝗻𝘀…"
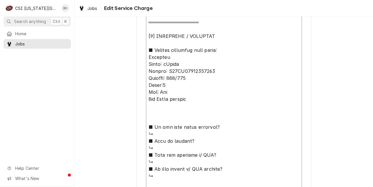
type textarea "x"
type textarea "⚠️ 𝗙𝗢𝗥𝗠 𝗜𝗡𝗦𝗧𝗥𝗨𝗖𝗧𝗜𝗢𝗡𝗦 ⚠️ ✪ 𝗖𝗼𝗺𝗽𝗹𝗲𝘁𝗲 𝗮𝗹𝗹 𝗿𝗲𝗹𝗲𝘃𝗮𝗻𝘁 𝘀𝗲𝗰𝘁𝗶𝗼𝗻𝘀 ✪ 𝗣𝗿𝗼𝘃𝗶𝗱𝗲 𝗱𝗲𝘁𝗮𝗶𝗹𝗲𝗱 𝗮𝗻𝘀…"
type textarea "x"
type textarea "⚠️ 𝗙𝗢𝗥𝗠 𝗜𝗡𝗦𝗧𝗥𝗨𝗖𝗧𝗜𝗢𝗡𝗦 ⚠️ ✪ 𝗖𝗼𝗺𝗽𝗹𝗲𝘁𝗲 𝗮𝗹𝗹 𝗿𝗲𝗹𝗲𝘃𝗮𝗻𝘁 𝘀𝗲𝗰𝘁𝗶𝗼𝗻𝘀 ✪ 𝗣𝗿𝗼𝘃𝗶𝗱𝗲 𝗱𝗲𝘁𝗮𝗶𝗹𝗲𝗱 𝗮𝗻𝘀…"
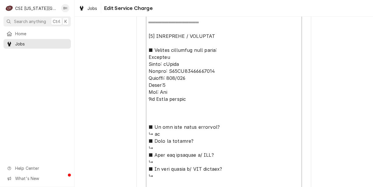
type textarea "x"
type textarea "⚠️ 𝗙𝗢𝗥𝗠 𝗜𝗡𝗦𝗧𝗥𝗨𝗖𝗧𝗜𝗢𝗡𝗦 ⚠️ ✪ 𝗖𝗼𝗺𝗽𝗹𝗲𝘁𝗲 𝗮𝗹𝗹 𝗿𝗲𝗹𝗲𝘃𝗮𝗻𝘁 𝘀𝗲𝗰𝘁𝗶𝗼𝗻𝘀 ✪ 𝗣𝗿𝗼𝘃𝗶𝗱𝗲 𝗱𝗲𝘁𝗮𝗶𝗹𝗲𝗱 𝗮𝗻𝘀…"
type textarea "x"
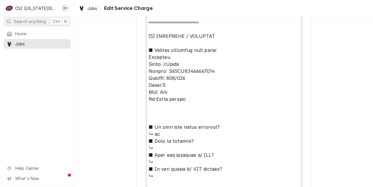
type textarea "⚠️ 𝗙𝗢𝗥𝗠 𝗜𝗡𝗦𝗧𝗥𝗨𝗖𝗧𝗜𝗢𝗡𝗦 ⚠️ ✪ 𝗖𝗼𝗺𝗽𝗹𝗲𝘁𝗲 𝗮𝗹𝗹 𝗿𝗲𝗹𝗲𝘃𝗮𝗻𝘁 𝘀𝗲𝗰𝘁𝗶𝗼𝗻𝘀 ✪ 𝗣𝗿𝗼𝘃𝗶𝗱𝗲 𝗱𝗲𝘁𝗮𝗶𝗹𝗲𝗱 𝗮𝗻𝘀…"
type textarea "x"
type textarea "⚠️ 𝗙𝗢𝗥𝗠 𝗜𝗡𝗦𝗧𝗥𝗨𝗖𝗧𝗜𝗢𝗡𝗦 ⚠️ ✪ 𝗖𝗼𝗺𝗽𝗹𝗲𝘁𝗲 𝗮𝗹𝗹 𝗿𝗲𝗹𝗲𝘃𝗮𝗻𝘁 𝘀𝗲𝗰𝘁𝗶𝗼𝗻𝘀 ✪ 𝗣𝗿𝗼𝘃𝗶𝗱𝗲 𝗱𝗲𝘁𝗮𝗶𝗹𝗲𝗱 𝗮𝗻𝘀…"
type textarea "x"
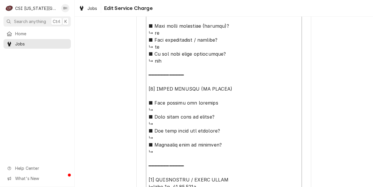
scroll to position [673, 0]
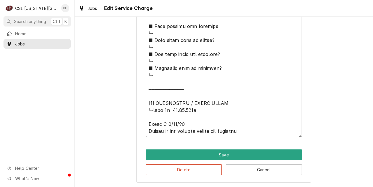
type textarea "⚠️ 𝗙𝗢𝗥𝗠 𝗜𝗡𝗦𝗧𝗥𝗨𝗖𝗧𝗜𝗢𝗡𝗦 ⚠️ ✪ 𝗖𝗼𝗺𝗽𝗹𝗲𝘁𝗲 𝗮𝗹𝗹 𝗿𝗲𝗹𝗲𝘃𝗮𝗻𝘁 𝘀𝗲𝗰𝘁𝗶𝗼𝗻𝘀 ✪ 𝗣𝗿𝗼𝘃𝗶𝗱𝗲 𝗱𝗲𝘁𝗮𝗶𝗹𝗲𝗱 𝗮𝗻𝘀…"
type textarea "x"
type textarea "⚠️ 𝗙𝗢𝗥𝗠 𝗜𝗡𝗦𝗧𝗥𝗨𝗖𝗧𝗜𝗢𝗡𝗦 ⚠️ ✪ 𝗖𝗼𝗺𝗽𝗹𝗲𝘁𝗲 𝗮𝗹𝗹 𝗿𝗲𝗹𝗲𝘃𝗮𝗻𝘁 𝘀𝗲𝗰𝘁𝗶𝗼𝗻𝘀 ✪ 𝗣𝗿𝗼𝘃𝗶𝗱𝗲 𝗱𝗲𝘁𝗮𝗶𝗹𝗲𝗱 𝗮𝗻𝘀…"
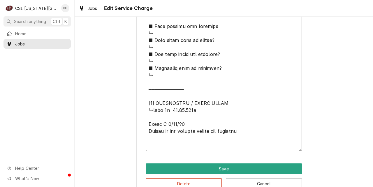
paste textarea "Brian H 8/12/25 Installed Ultravent boards. Tested where able to, 5th floor ove…"
type textarea "x"
type textarea "⚠️ 𝗙𝗢𝗥𝗠 𝗜𝗡𝗦𝗧𝗥𝗨𝗖𝗧𝗜𝗢𝗡𝗦 ⚠️ ✪ 𝗖𝗼𝗺𝗽𝗹𝗲𝘁𝗲 𝗮𝗹𝗹 𝗿𝗲𝗹𝗲𝘃𝗮𝗻𝘁 𝘀𝗲𝗰𝘁𝗶𝗼𝗻𝘀 ✪ 𝗣𝗿𝗼𝘃𝗶𝗱𝗲 𝗱𝗲𝘁𝗮𝗶𝗹𝗲𝗱 𝗮𝗻𝘀…"
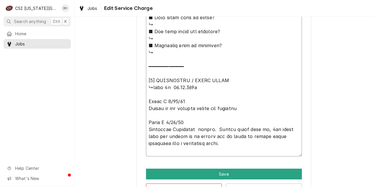
scroll to position [715, 0]
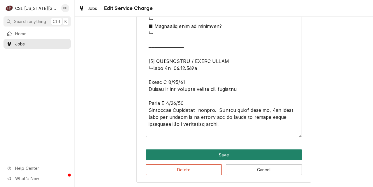
click at [220, 151] on button "Save" at bounding box center [224, 154] width 156 height 11
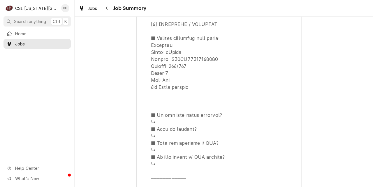
scroll to position [868, 0]
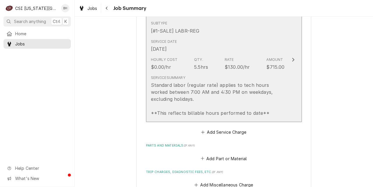
click at [259, 86] on div "Standard labor (regular rate) applies to tech hours worked between 7:00 AM and …" at bounding box center [218, 99] width 134 height 35
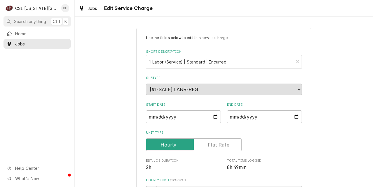
scroll to position [120, 0]
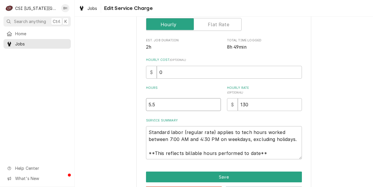
click at [150, 104] on input "5.5" at bounding box center [183, 104] width 75 height 13
type textarea "x"
type input ".5"
type textarea "x"
type input "8.5"
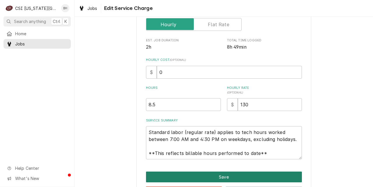
click at [171, 172] on button "Save" at bounding box center [224, 176] width 156 height 11
type textarea "x"
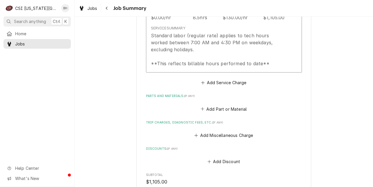
scroll to position [920, 0]
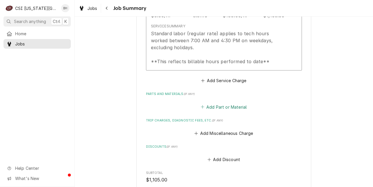
click at [210, 103] on button "Add Part or Material" at bounding box center [223, 107] width 48 height 8
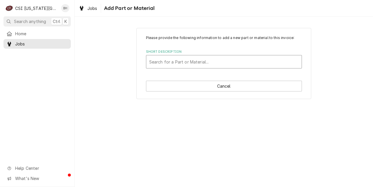
click at [202, 58] on div "Short Description" at bounding box center [223, 61] width 149 height 10
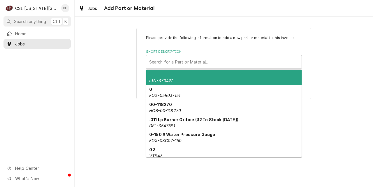
paste input "87.01.966s"
type input "87.01.966s"
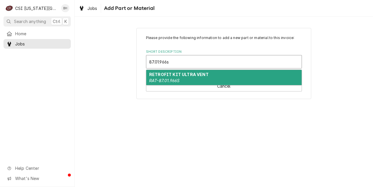
click at [200, 74] on strong "RETROFIT KIT ULTRA VENT" at bounding box center [178, 74] width 59 height 5
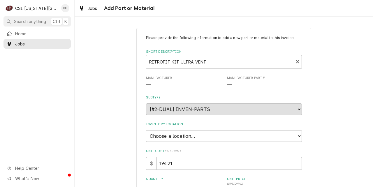
type textarea "x"
click at [210, 132] on select "Choose a location... 00 | KC WAREHOUSE 00 | MAIN WAREHOUSE 01 | BRIAN BREAZIER …" at bounding box center [224, 136] width 156 height 12
select select "2760"
click option "01 | BRIAN HAWKINS #161" at bounding box center [0, 0] width 0 height 0
type textarea "x"
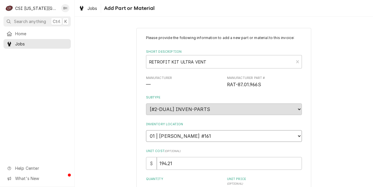
scroll to position [91, 0]
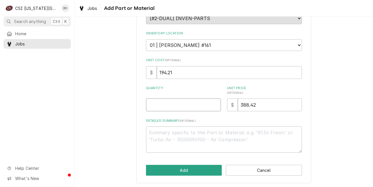
click at [168, 99] on input "Quantity" at bounding box center [183, 104] width 75 height 13
type input "2"
type textarea "x"
type input "2"
click at [164, 168] on button "Add" at bounding box center [184, 170] width 76 height 11
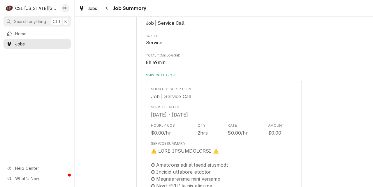
type textarea "x"
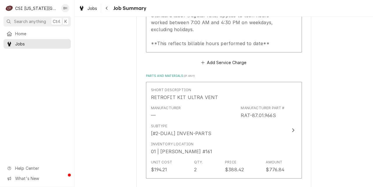
scroll to position [1084, 0]
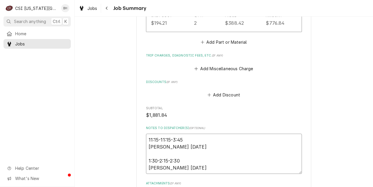
click at [208, 164] on textarea "11:15-11:15-3:45 Brian H 8/6/25 1:30-2:15-2:30 Brian H 8/11/25" at bounding box center [224, 154] width 156 height 40
type textarea "11:15-11:15-3:45 Brian H 8/6/25 1:30-2:15-2:30 Brian H 8/11/25"
type textarea "x"
paste textarea "9:00-9:00-12:00 Brian H 8/12/25"
type textarea "11:15-11:15-3:45 Brian H 8/6/25 1:30-2:15-2:30 Brian H 8/11/25 9:00-9:00-12:00 …"
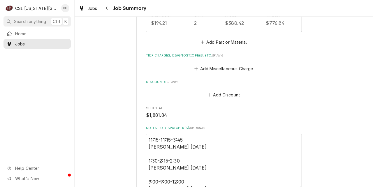
type textarea "x"
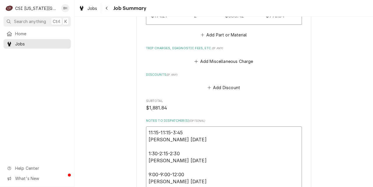
scroll to position [1181, 0]
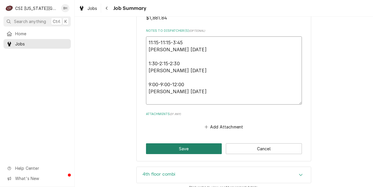
type textarea "11:15-11:15-3:45 Brian H 8/6/25 1:30-2:15-2:30 Brian H 8/11/25 9:00-9:00-12:00 …"
click at [179, 148] on button "Save" at bounding box center [184, 148] width 76 height 11
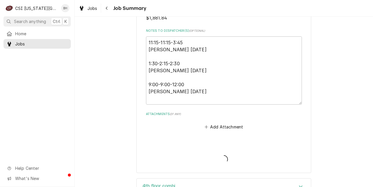
type textarea "x"
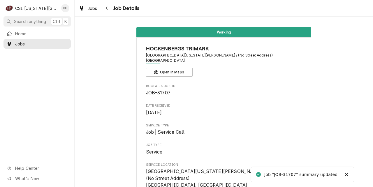
scroll to position [559, 0]
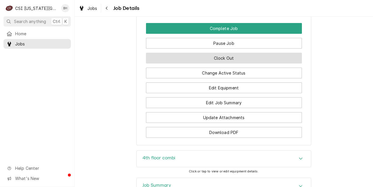
click at [225, 53] on button "Clock Out" at bounding box center [224, 58] width 156 height 11
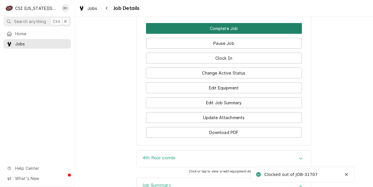
click at [223, 26] on button "Complete Job" at bounding box center [224, 28] width 156 height 11
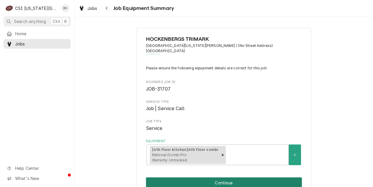
click at [238, 177] on button "Continue" at bounding box center [224, 182] width 156 height 11
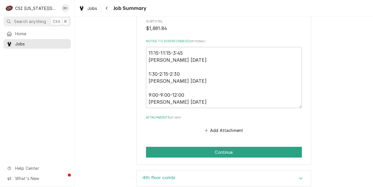
scroll to position [1204, 0]
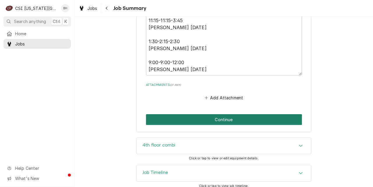
click at [224, 114] on button "Continue" at bounding box center [224, 119] width 156 height 11
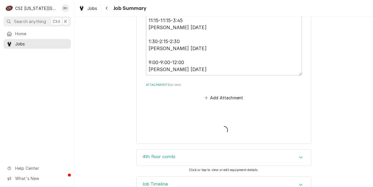
type textarea "x"
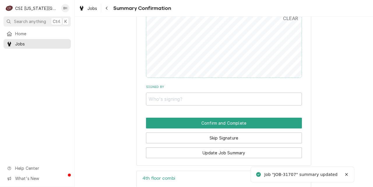
scroll to position [1033, 0]
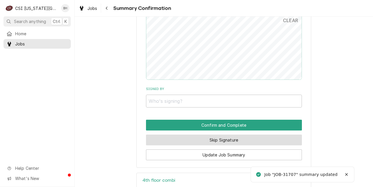
click at [215, 134] on button "Skip Signature" at bounding box center [224, 139] width 156 height 11
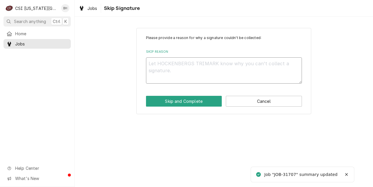
click at [165, 82] on textarea "Skip Reason" at bounding box center [224, 70] width 156 height 26
type textarea "x"
type textarea "c"
type textarea "x"
type textarea "co"
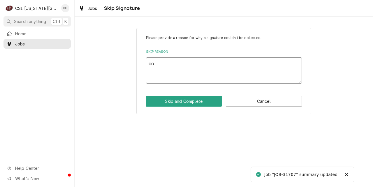
type textarea "x"
type textarea "con"
type textarea "x"
type textarea "cons"
type textarea "x"
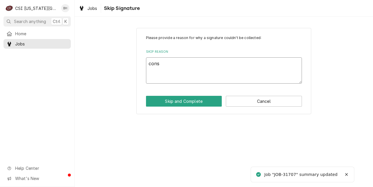
type textarea "const"
type textarea "x"
type textarea "constr"
type textarea "x"
type textarea "constru"
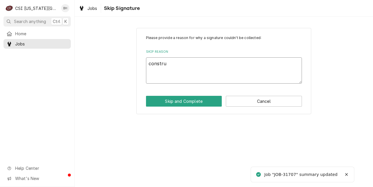
type textarea "x"
type textarea "construc"
type textarea "x"
type textarea "construct"
type textarea "x"
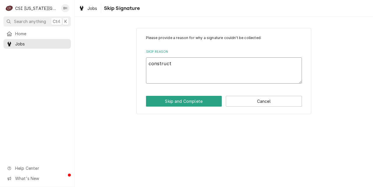
type textarea "constructi"
type textarea "x"
type textarea "constructio"
type textarea "x"
type textarea "construction"
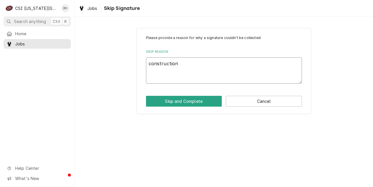
type textarea "x"
type textarea "constructio"
type textarea "x"
type textarea "constructi"
type textarea "x"
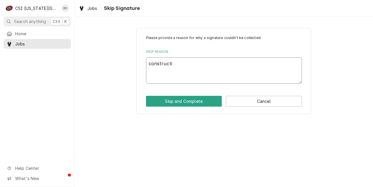
type textarea "construct"
type textarea "x"
type textarea "construc"
type textarea "x"
type textarea "constru"
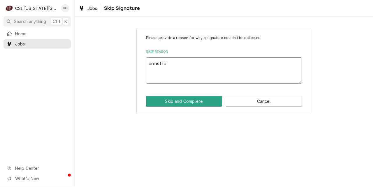
type textarea "x"
type textarea "constr"
type textarea "x"
type textarea "const"
type textarea "x"
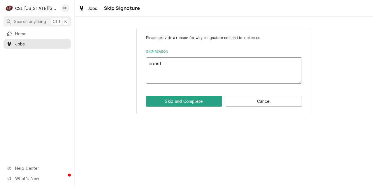
type textarea "cons"
type textarea "x"
type textarea "con"
type textarea "x"
type textarea "co"
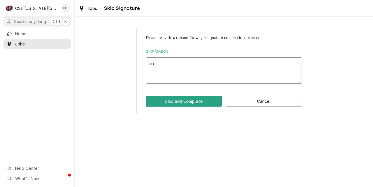
type textarea "x"
type textarea "c"
type textarea "x"
type textarea "n"
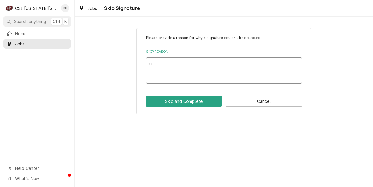
type textarea "x"
type textarea "ne"
type textarea "x"
type textarea "new"
type textarea "x"
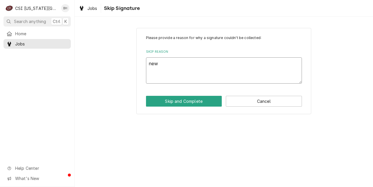
type textarea "new"
type textarea "x"
type textarea "new c"
type textarea "x"
type textarea "new co"
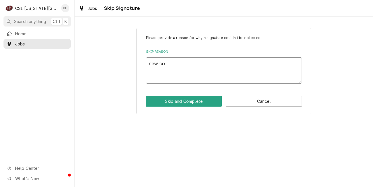
type textarea "x"
type textarea "new con"
type textarea "x"
type textarea "new const"
type textarea "x"
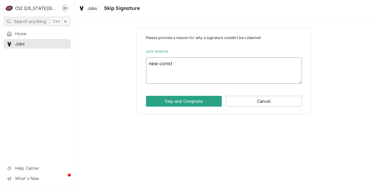
type textarea "new constr"
type textarea "x"
type textarea "new constru"
type textarea "x"
type textarea "new construc"
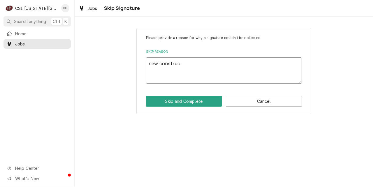
type textarea "x"
type textarea "new construct"
type textarea "x"
type textarea "new constructi"
type textarea "x"
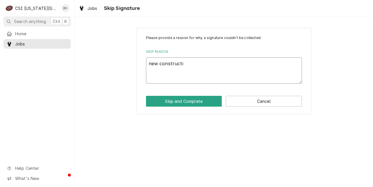
type textarea "new constructio"
type textarea "x"
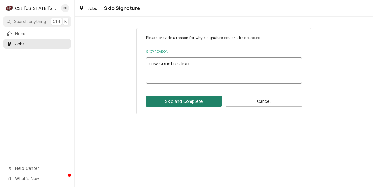
type textarea "new construction"
click at [159, 102] on button "Skip and Complete" at bounding box center [184, 101] width 76 height 11
type textarea "x"
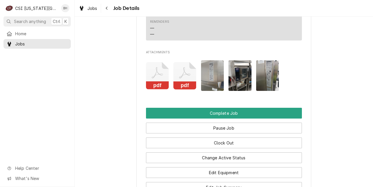
scroll to position [800, 0]
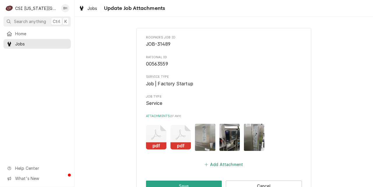
click at [228, 161] on button "Add Attachment" at bounding box center [223, 164] width 41 height 8
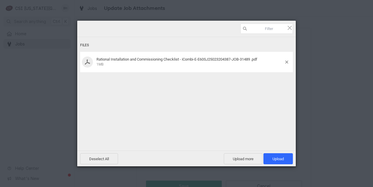
click at [272, 142] on div "Files Rational Installation and Commissioning Checklist - iCombi-E-E60SJ2502320…" at bounding box center [186, 86] width 218 height 131
click at [272, 146] on div "Files Rational Installation and Commissioning Checklist - iCombi-E-E60SJ2502320…" at bounding box center [186, 86] width 218 height 131
click at [276, 157] on span "Upload 1" at bounding box center [277, 159] width 11 height 4
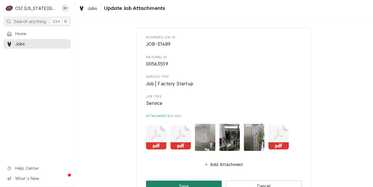
click at [185, 182] on button "Save" at bounding box center [184, 185] width 76 height 11
